Goal: Information Seeking & Learning: Learn about a topic

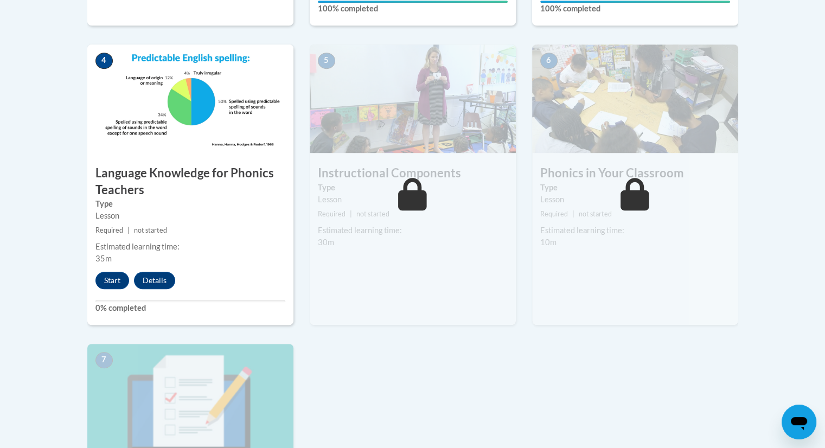
scroll to position [601, 0]
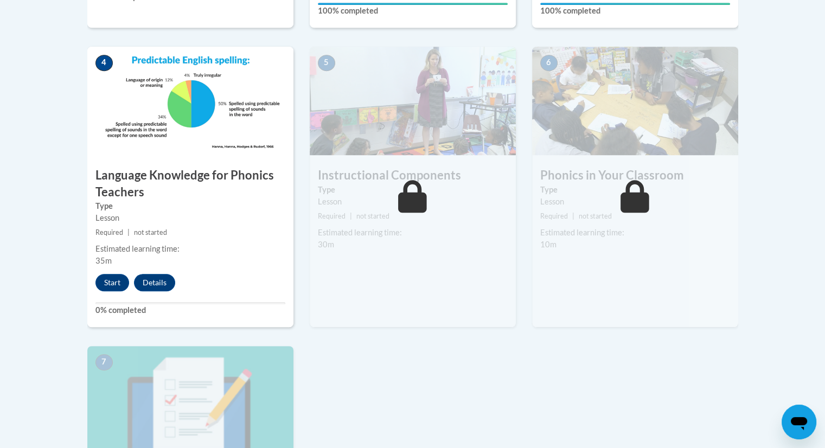
click at [368, 68] on img at bounding box center [413, 101] width 206 height 109
click at [334, 276] on div "5 Instructional Components Type Lesson Required | not started Estimated learnin…" at bounding box center [413, 187] width 206 height 281
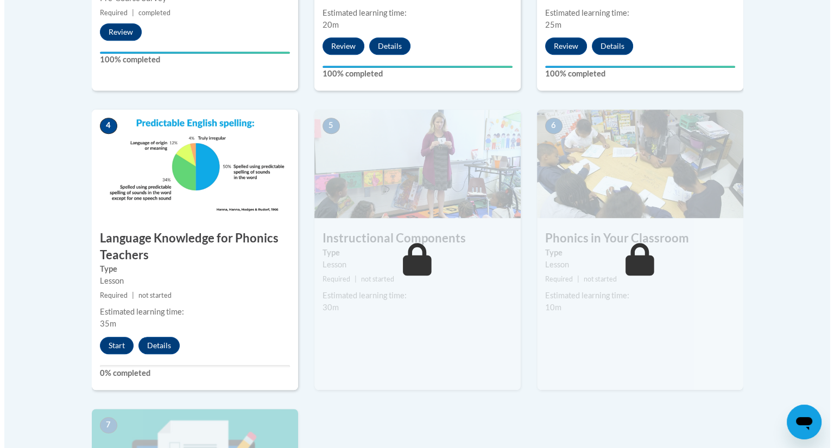
scroll to position [545, 0]
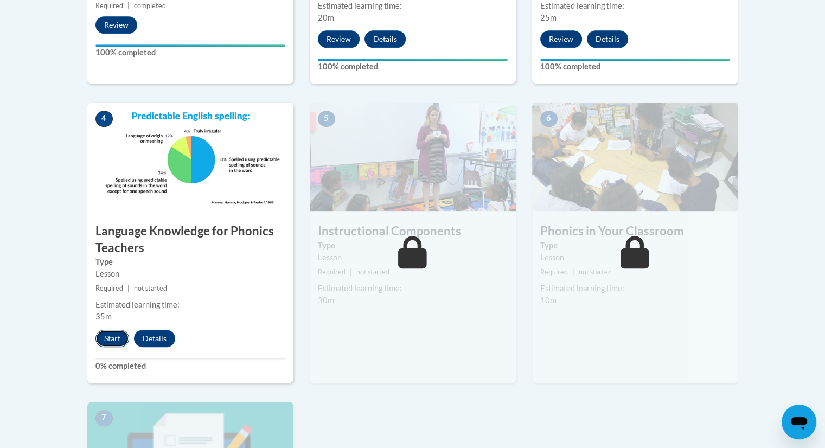
click at [107, 342] on button "Start" at bounding box center [113, 338] width 34 height 17
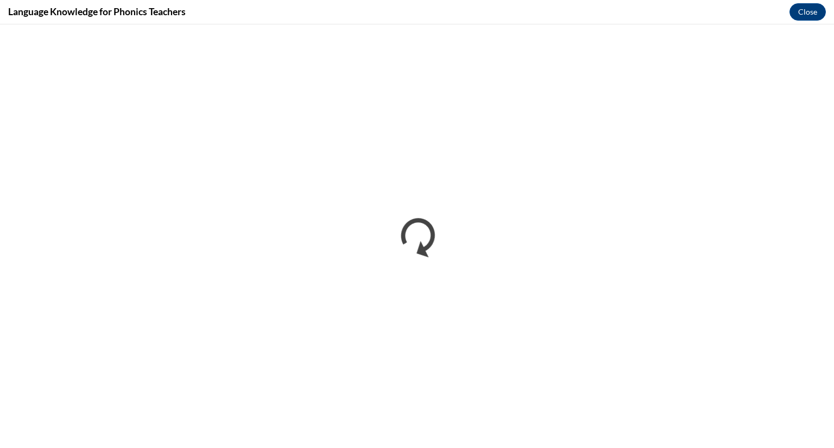
scroll to position [0, 0]
